Goal: Information Seeking & Learning: Learn about a topic

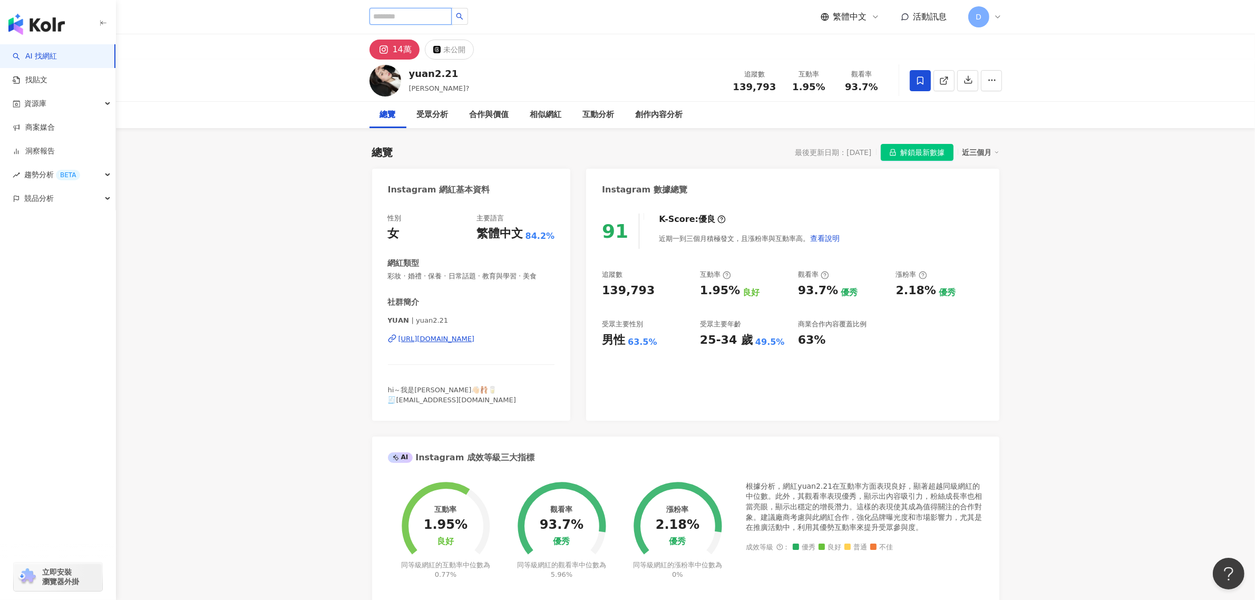
click at [441, 20] on input "search" at bounding box center [411, 16] width 82 height 17
paste input "**********"
type input "**********"
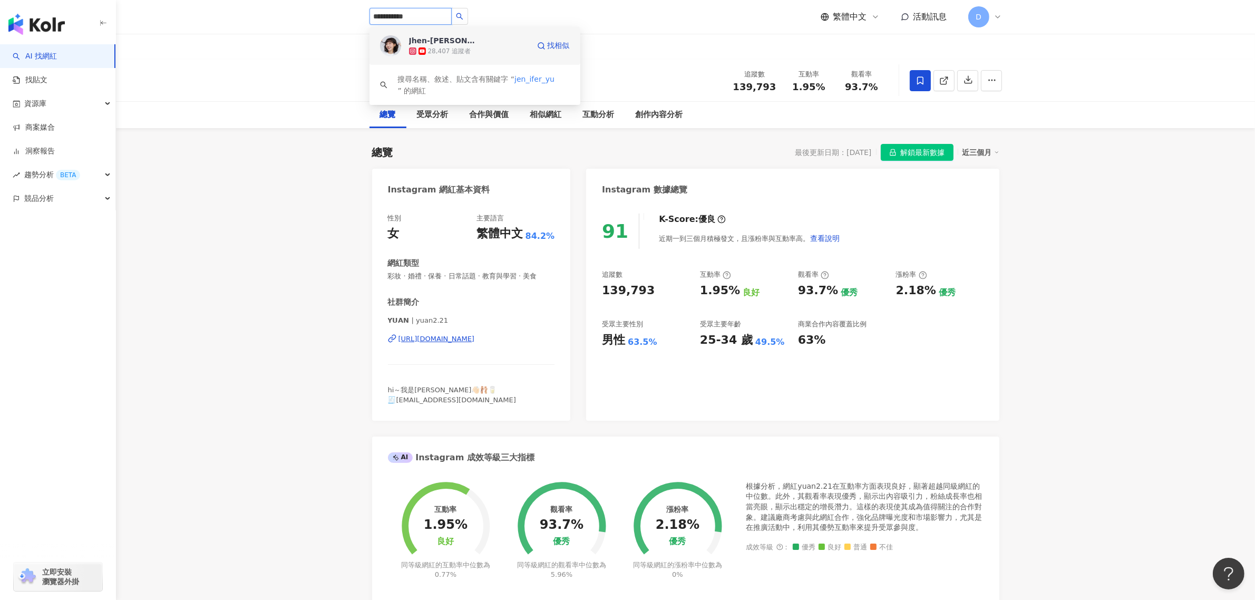
click at [497, 61] on div "Jhen-Yu Lin／小佛椰 28,407 追蹤者 找相似" at bounding box center [475, 46] width 211 height 38
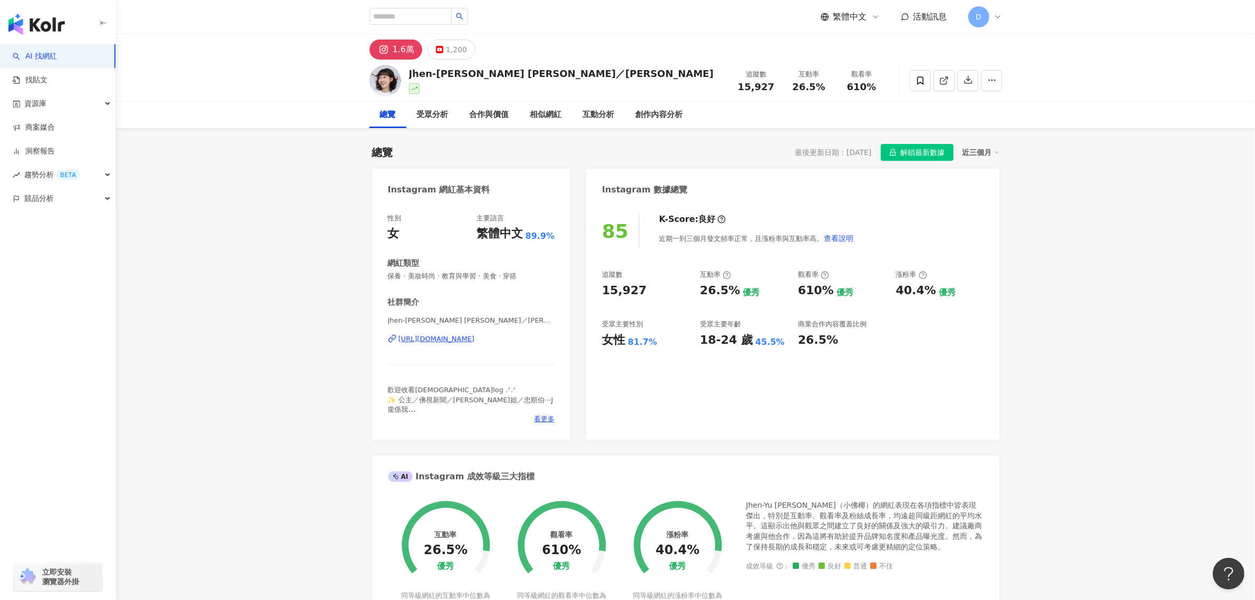
drag, startPoint x: 787, startPoint y: 82, endPoint x: 794, endPoint y: 85, distance: 7.3
click at [788, 82] on div "互動率 26.5%" at bounding box center [809, 80] width 53 height 23
click at [794, 85] on div "26.5%" at bounding box center [809, 87] width 40 height 11
click at [795, 85] on span "26.5%" at bounding box center [808, 87] width 33 height 11
click at [797, 85] on span "26.5%" at bounding box center [808, 87] width 33 height 11
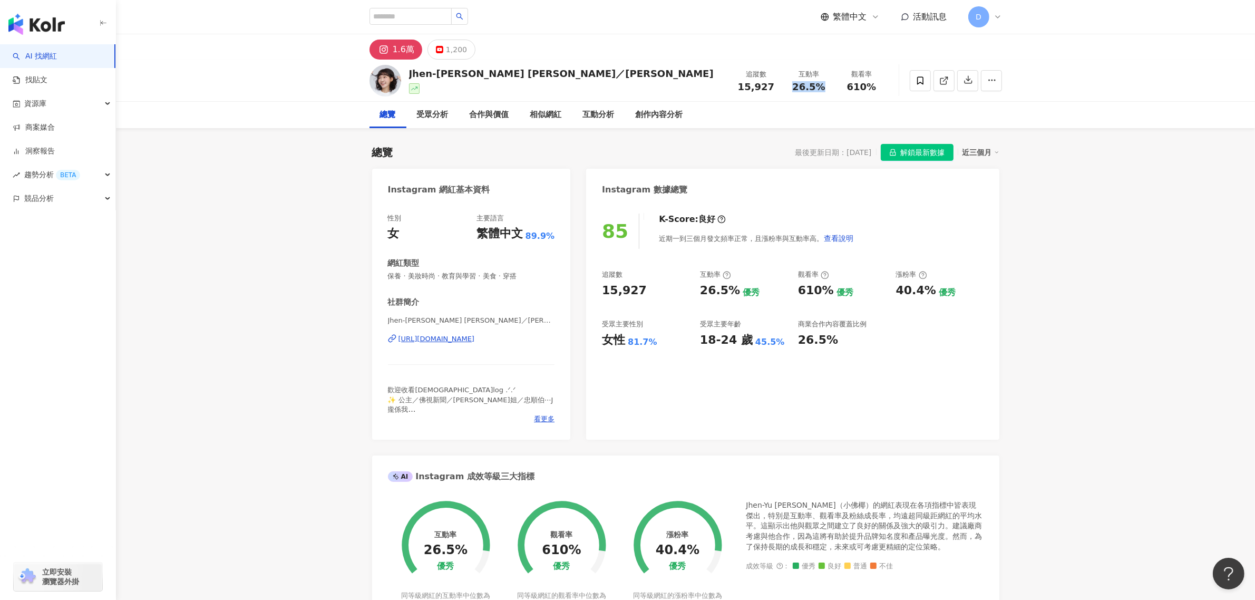
copy span "26.5%"
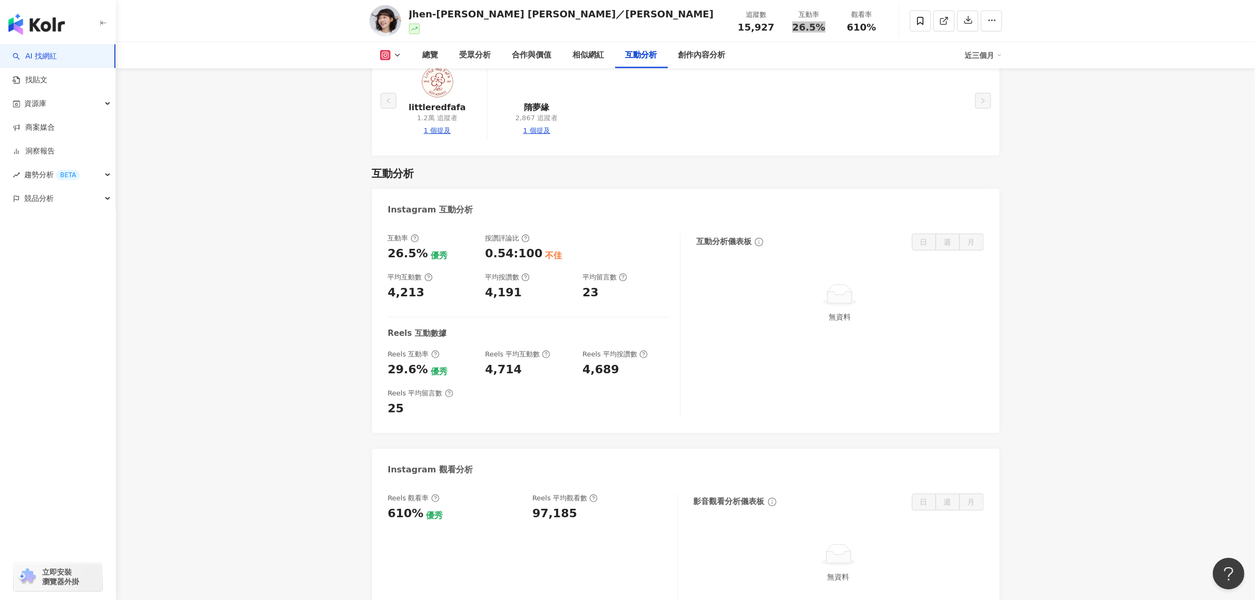
scroll to position [2109, 0]
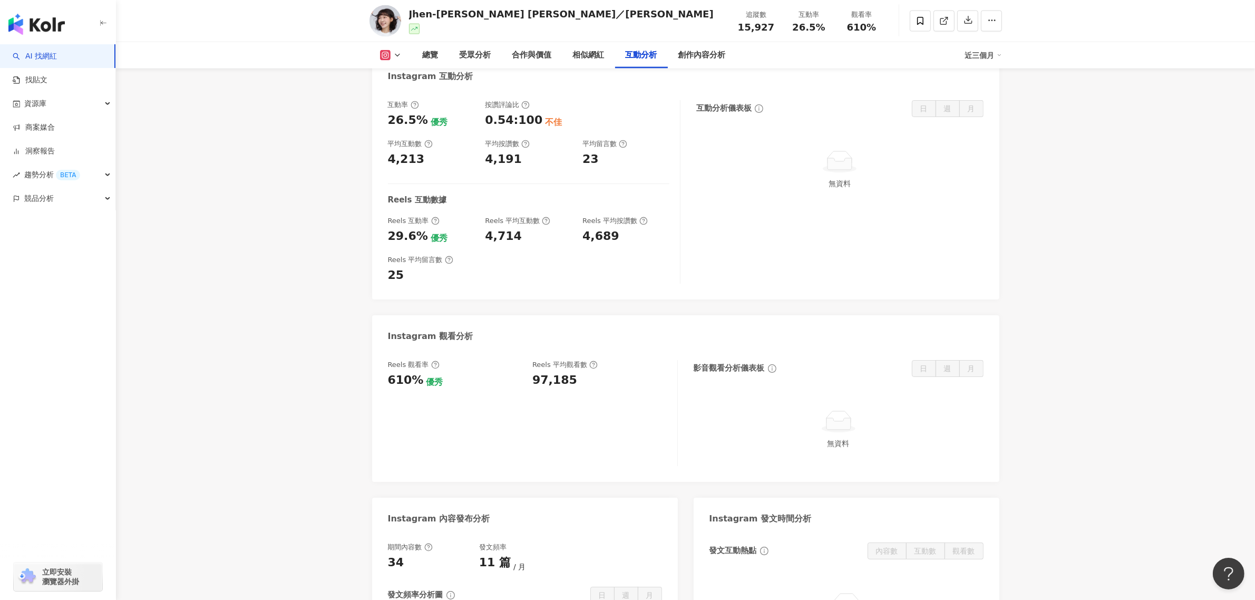
click at [556, 378] on div "97,185" at bounding box center [555, 380] width 45 height 16
copy div "97,185"
click at [847, 25] on div "610%" at bounding box center [862, 27] width 40 height 11
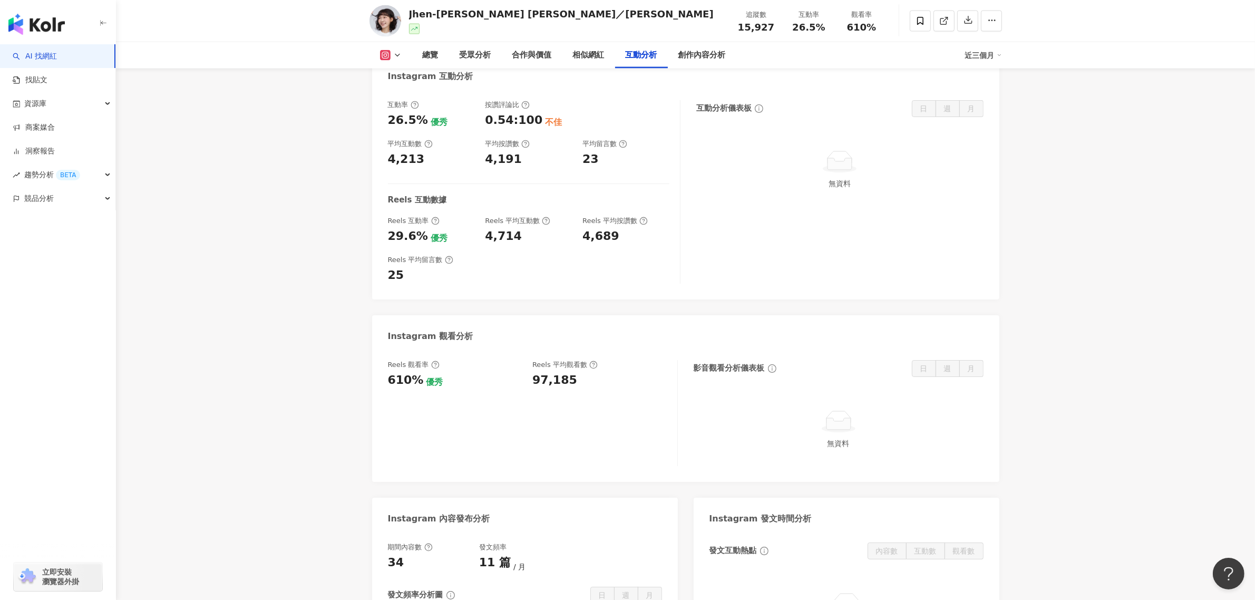
click at [850, 25] on span "610%" at bounding box center [862, 27] width 30 height 11
copy span "610%"
click at [870, 12] on div "觀看率" at bounding box center [862, 14] width 40 height 11
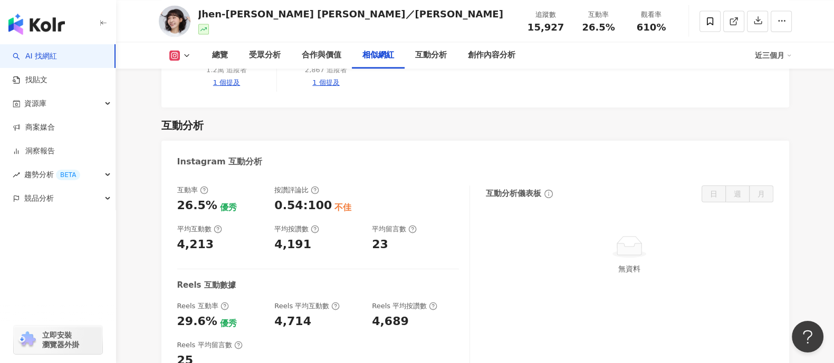
scroll to position [2000, 0]
